Goal: Task Accomplishment & Management: Manage account settings

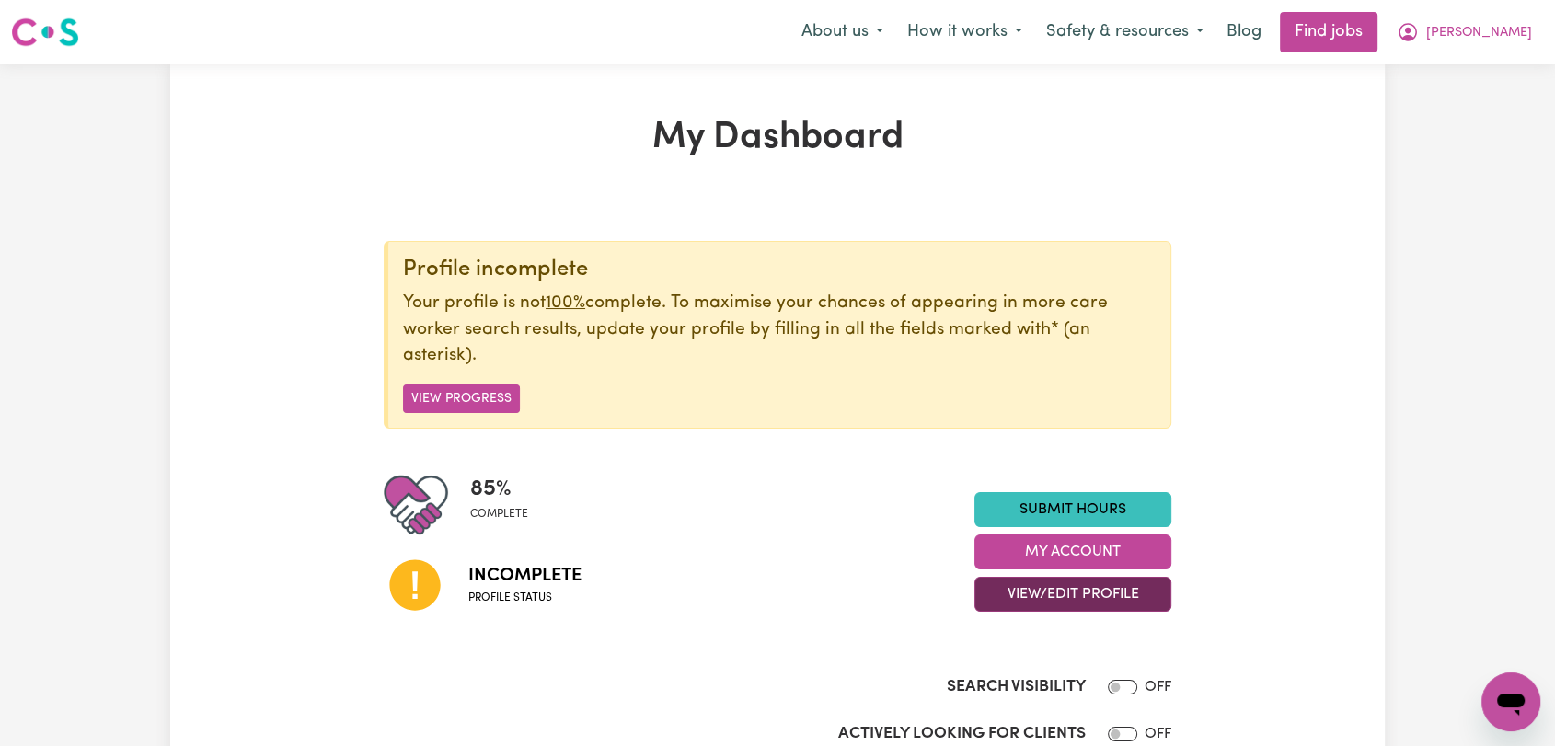
click at [1053, 592] on button "View/Edit Profile" at bounding box center [1073, 594] width 197 height 35
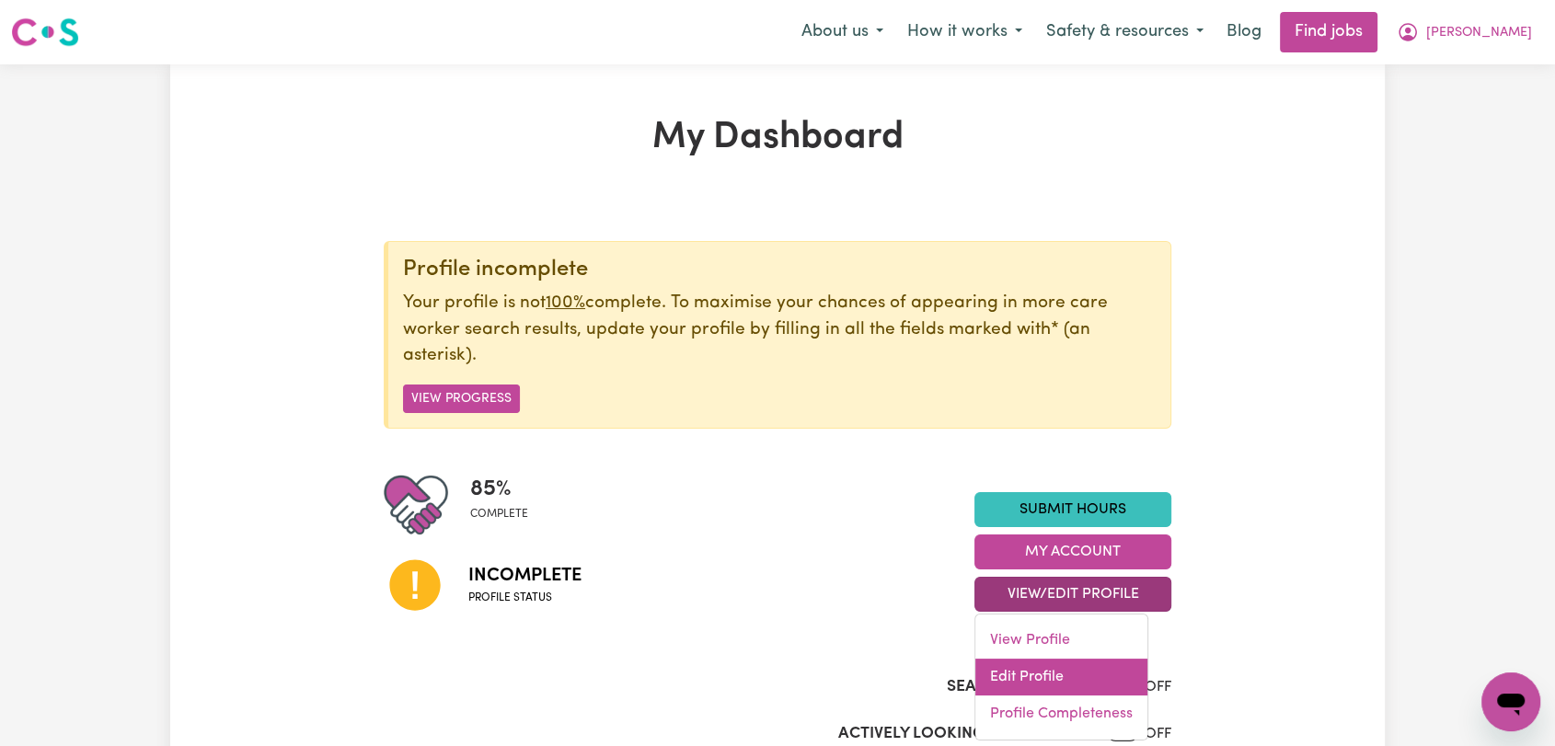
click at [1026, 664] on link "Edit Profile" at bounding box center [1062, 677] width 172 height 37
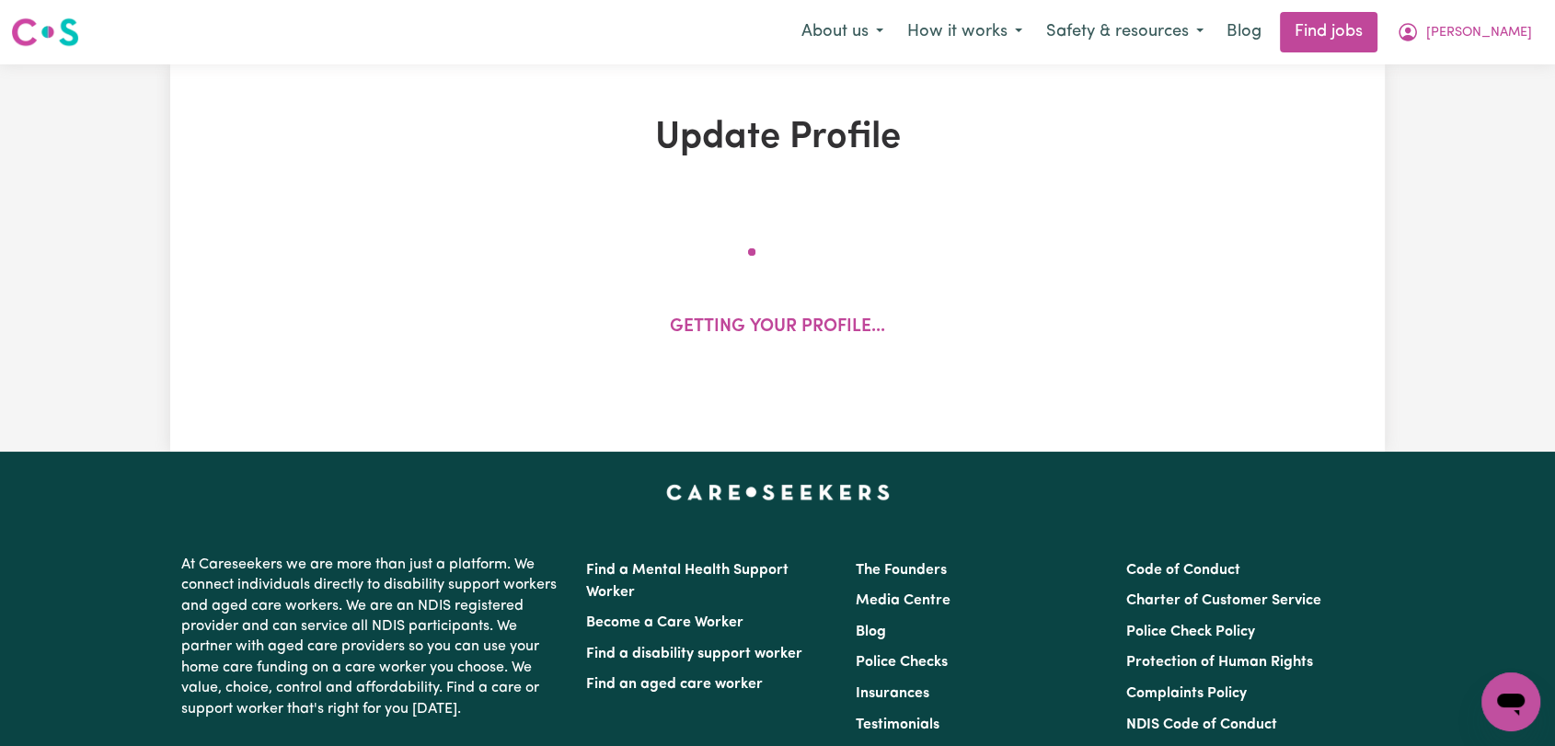
select select "[DEMOGRAPHIC_DATA]"
select select "Student Visa"
select select "Studying a healthcare related degree or qualification"
select select "50"
select select "65"
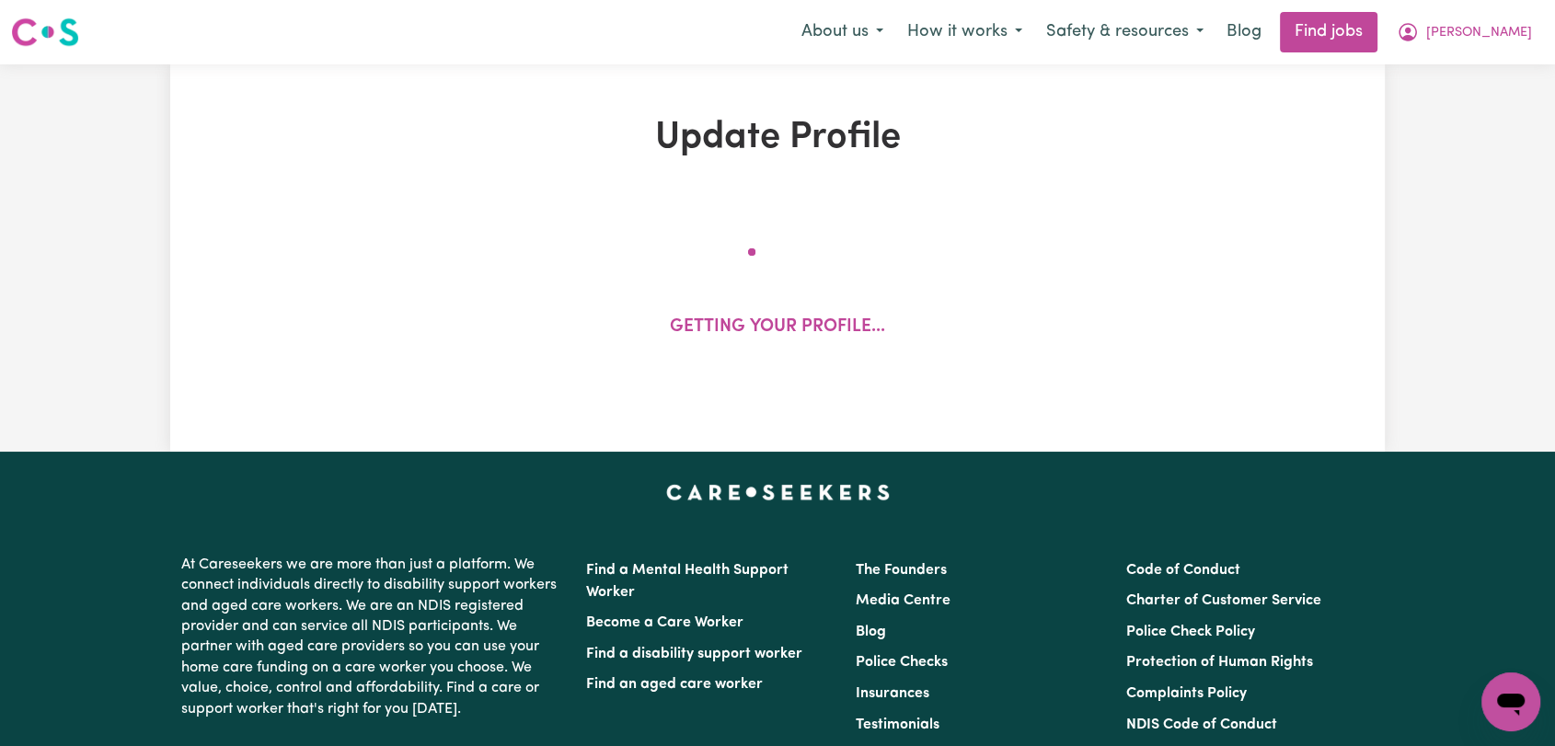
select select "70"
select select "95"
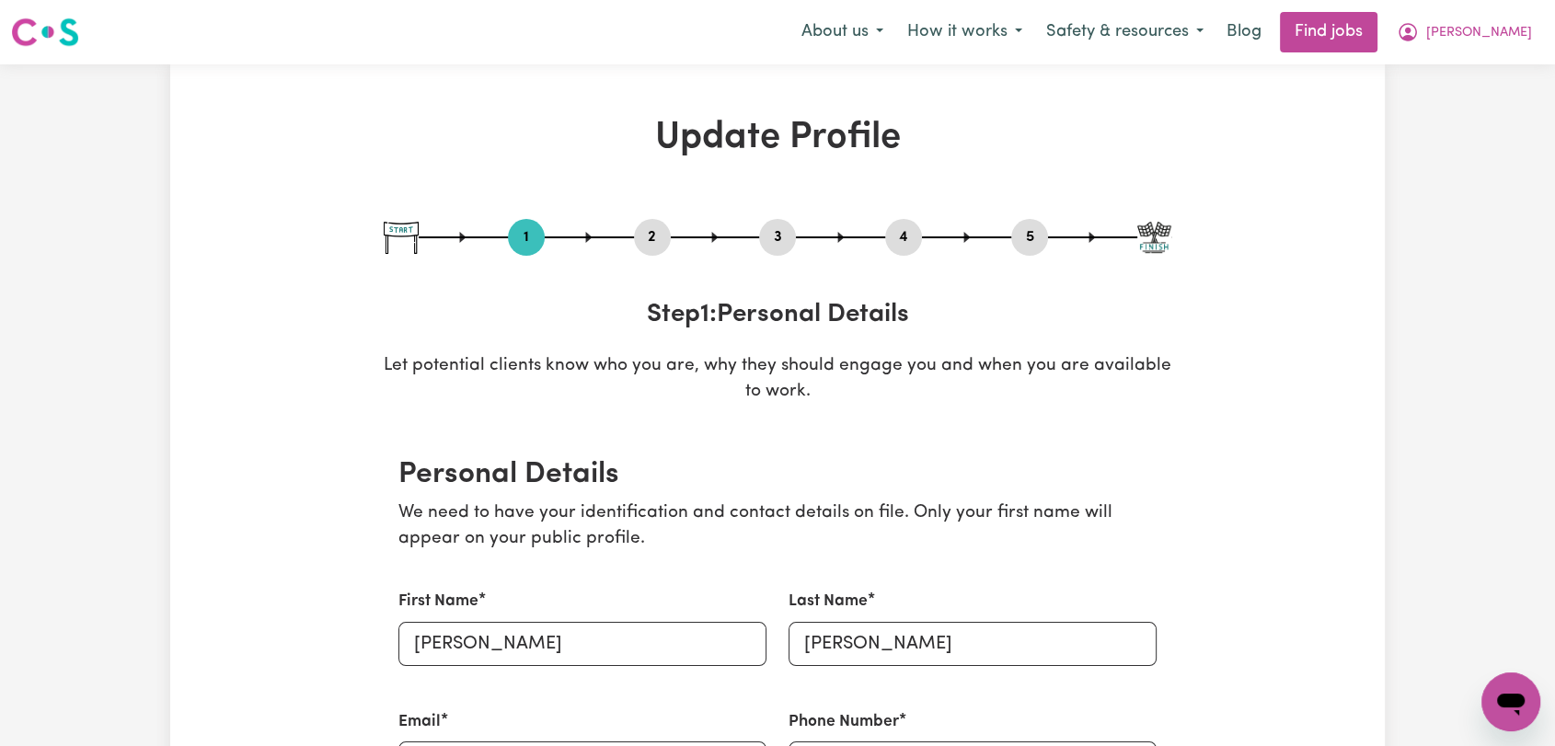
click at [894, 237] on button "4" at bounding box center [903, 237] width 37 height 24
